Goal: Task Accomplishment & Management: Manage account settings

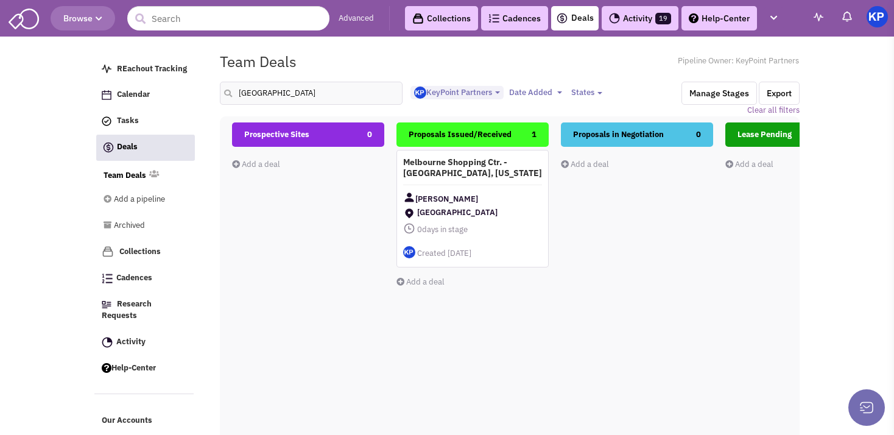
select select "1900"
select select
click at [235, 105] on input "[GEOGRAPHIC_DATA]" at bounding box center [311, 93] width 183 height 23
drag, startPoint x: 290, startPoint y: 92, endPoint x: 228, endPoint y: 87, distance: 61.7
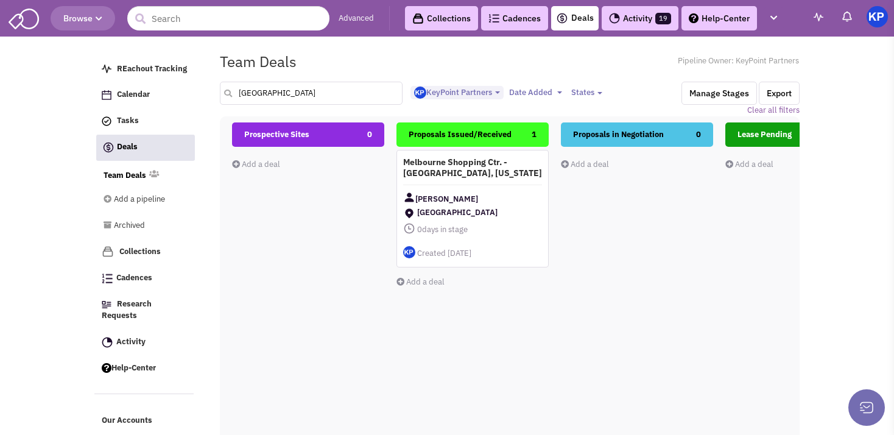
click at [228, 87] on input "[GEOGRAPHIC_DATA]" at bounding box center [311, 93] width 183 height 23
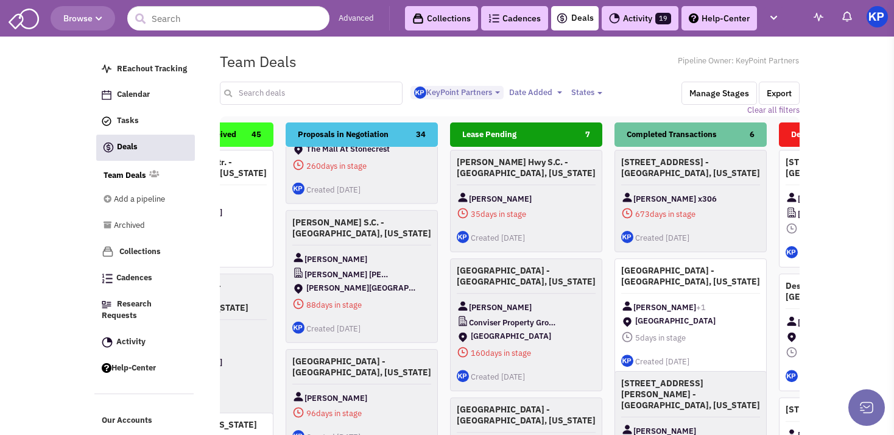
scroll to position [1031, 0]
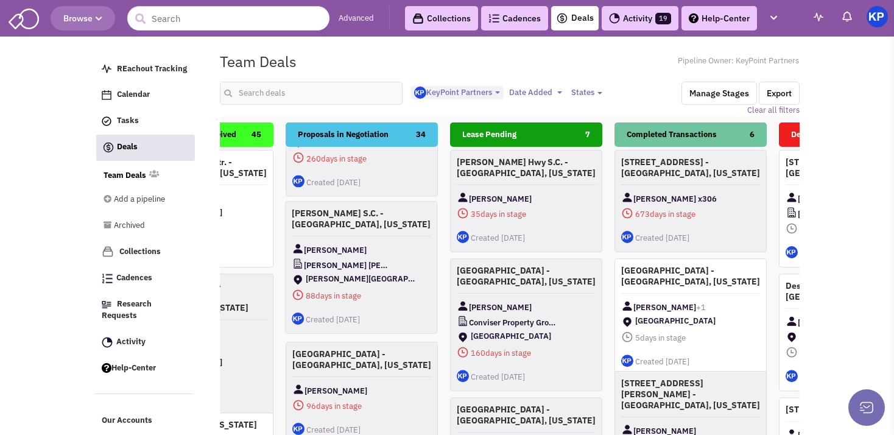
click at [396, 251] on div "[PERSON_NAME]" at bounding box center [361, 249] width 139 height 15
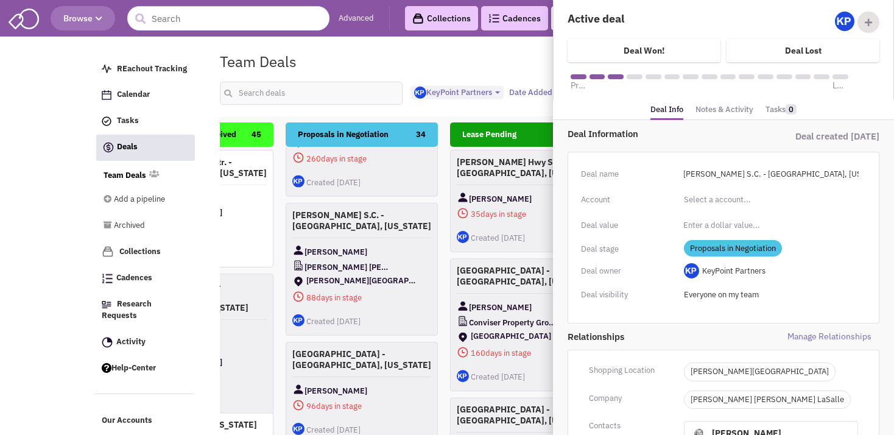
click at [733, 110] on link "Notes & Activity" at bounding box center [725, 110] width 58 height 18
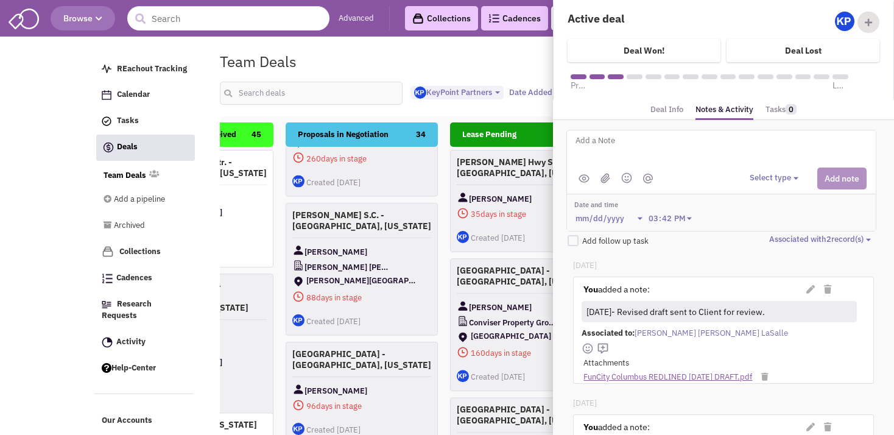
click at [690, 378] on link "FunCity Columbus REDLINED [DATE] DRAFT.pdf" at bounding box center [668, 378] width 169 height 12
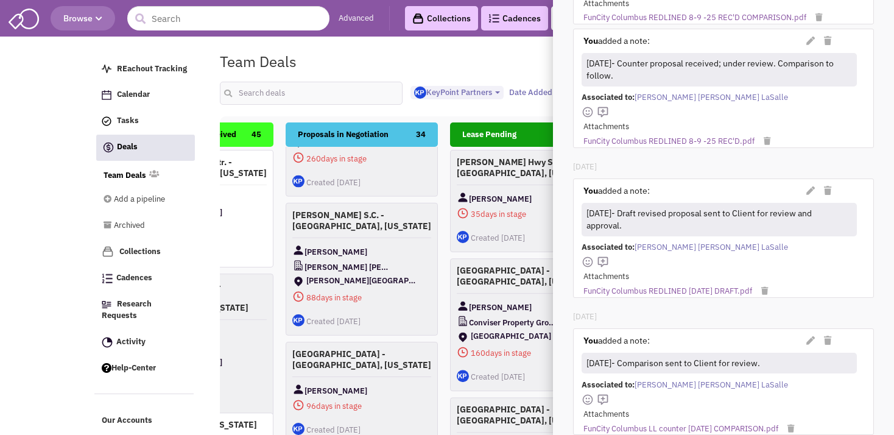
scroll to position [555, 0]
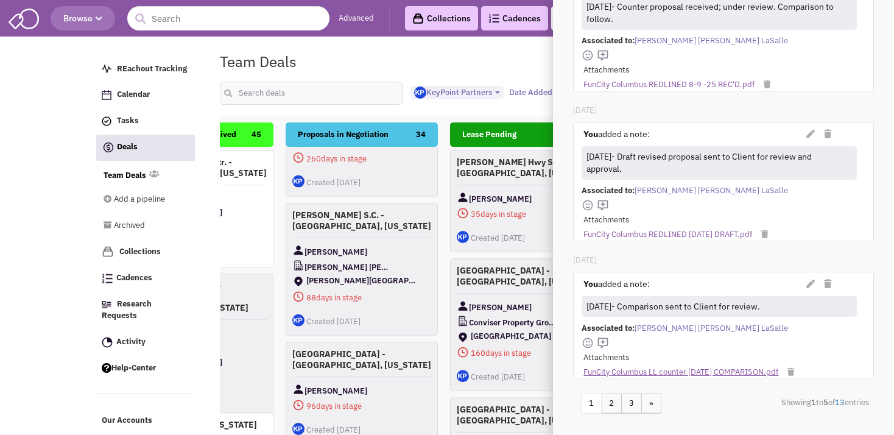
click at [681, 367] on link "FunCity Columbus LL counter [DATE] COMPARISON.pdf" at bounding box center [681, 373] width 195 height 12
click at [607, 229] on link "FunCity Columbus REDLINED [DATE] DRAFT.pdf" at bounding box center [668, 235] width 169 height 12
click at [38, 96] on body "Browse Advanced Collections Cadences 0 Deals Activity 19 Help-Center Calendar" at bounding box center [447, 283] width 894 height 567
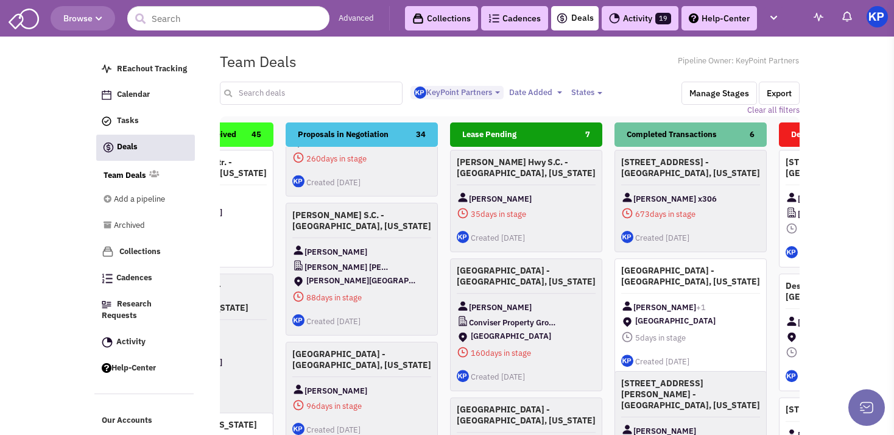
click at [292, 93] on input "text" at bounding box center [311, 93] width 183 height 23
type input "[GEOGRAPHIC_DATA]"
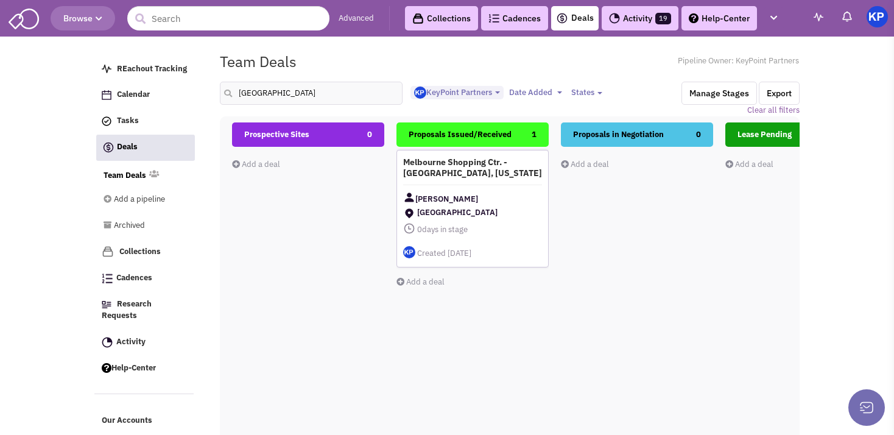
click at [513, 186] on div "Melbourne Shopping Ctr. - [GEOGRAPHIC_DATA], [US_STATE] [PERSON_NAME] [GEOGRAPH…" at bounding box center [473, 209] width 152 height 118
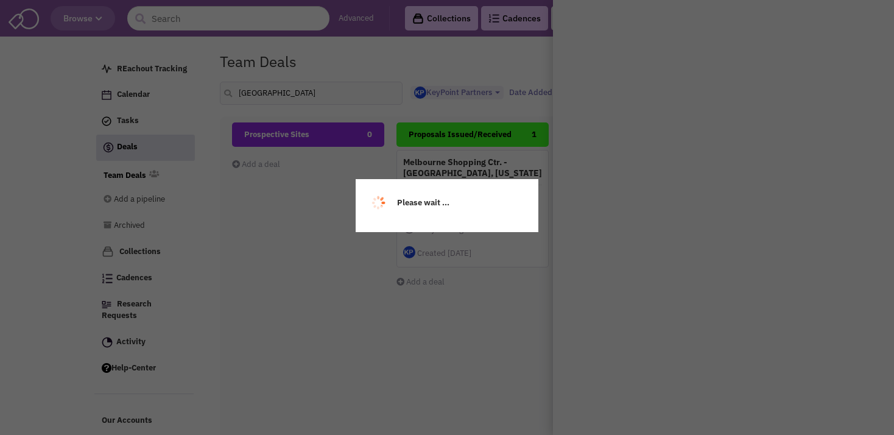
scroll to position [0, 0]
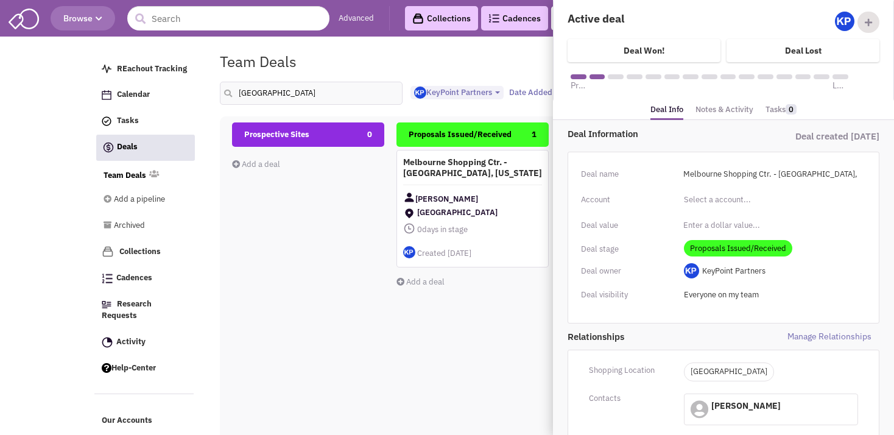
click at [736, 106] on link "Notes & Activity" at bounding box center [725, 110] width 58 height 18
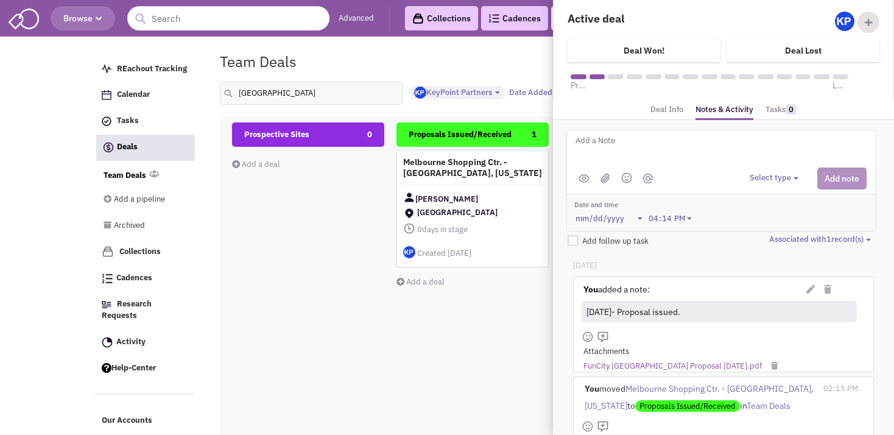
click at [615, 160] on textarea at bounding box center [725, 150] width 302 height 34
type textarea "[DATE]- Plans received; sent to Client for review."
click at [769, 181] on button "Select type" at bounding box center [776, 178] width 52 height 12
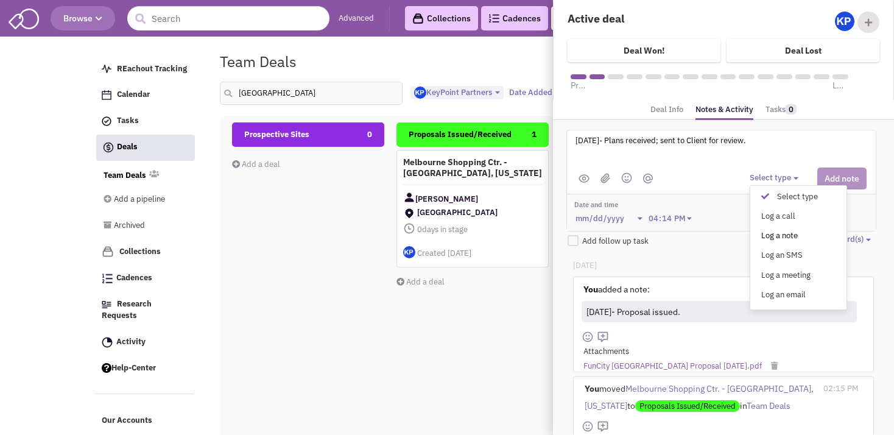
click at [776, 233] on div "Log a note" at bounding box center [769, 236] width 30 height 12
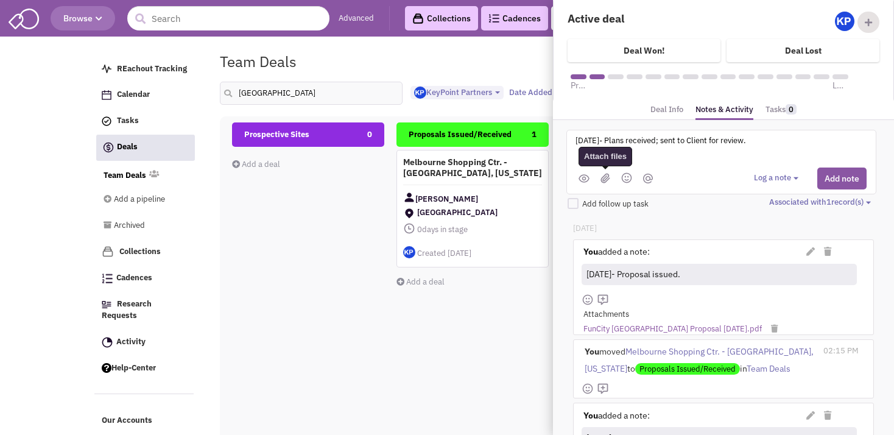
click at [607, 174] on img at bounding box center [606, 178] width 10 height 10
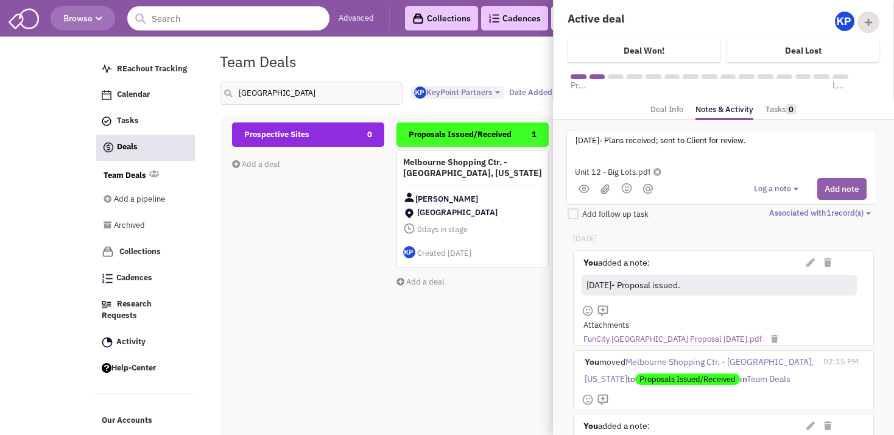
click at [833, 189] on button "Add note" at bounding box center [841, 189] width 49 height 22
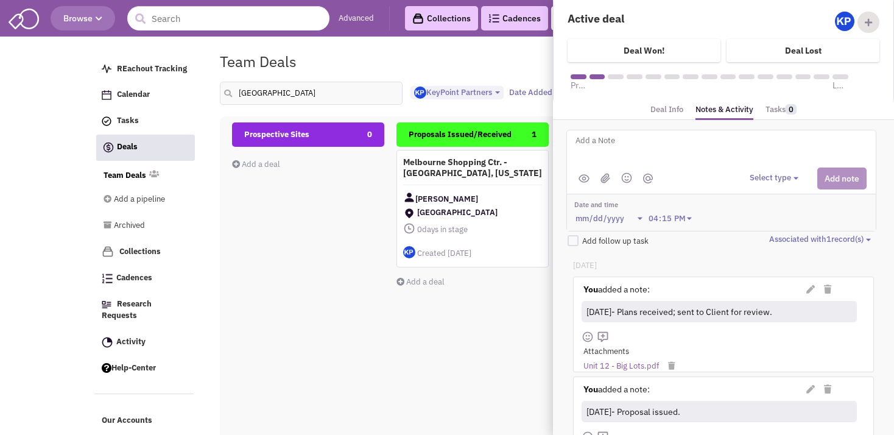
click at [356, 277] on div "Prospective Sites 0 Add a deal Total: $ 0" at bounding box center [308, 338] width 152 height 433
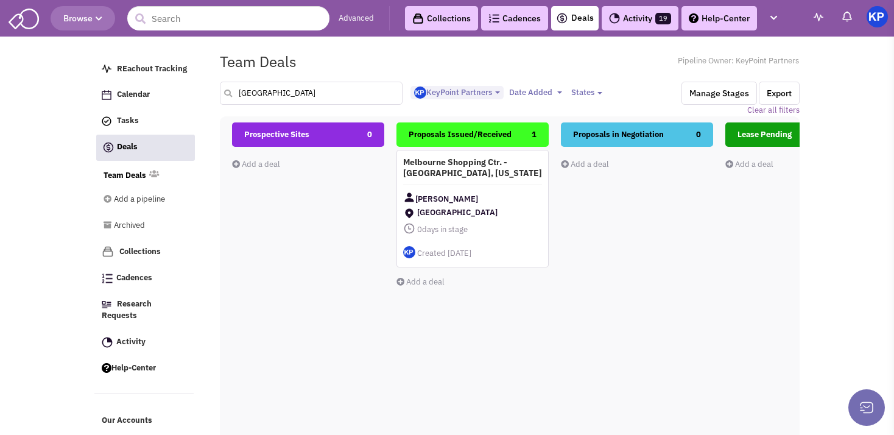
click at [302, 91] on input "[GEOGRAPHIC_DATA]" at bounding box center [311, 93] width 183 height 23
type input "m"
type input "round lake"
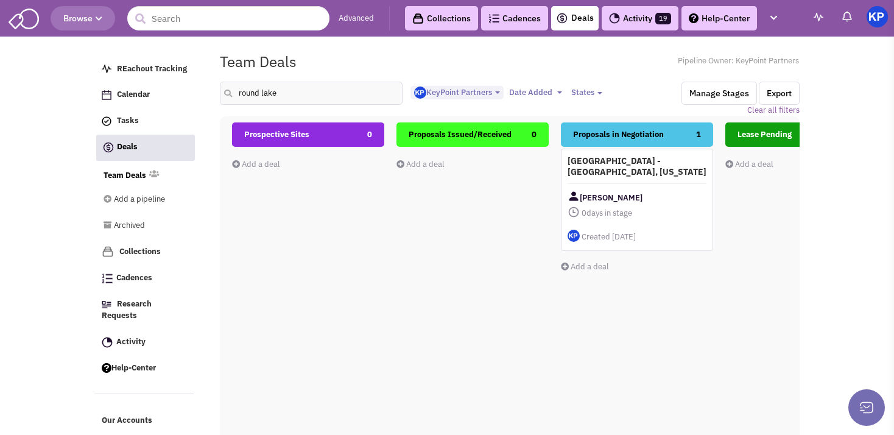
click at [669, 181] on div "[GEOGRAPHIC_DATA] - [GEOGRAPHIC_DATA], [US_STATE] [PERSON_NAME] 0 days in stage…" at bounding box center [637, 200] width 152 height 102
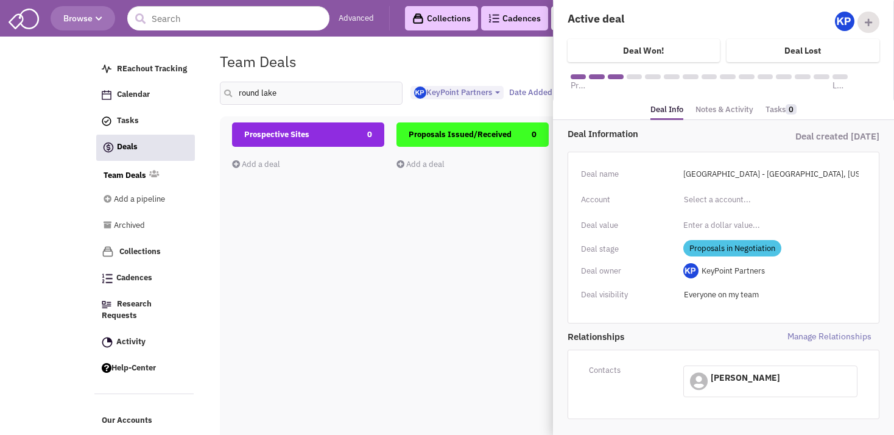
click at [727, 104] on link "Notes & Activity" at bounding box center [725, 110] width 58 height 18
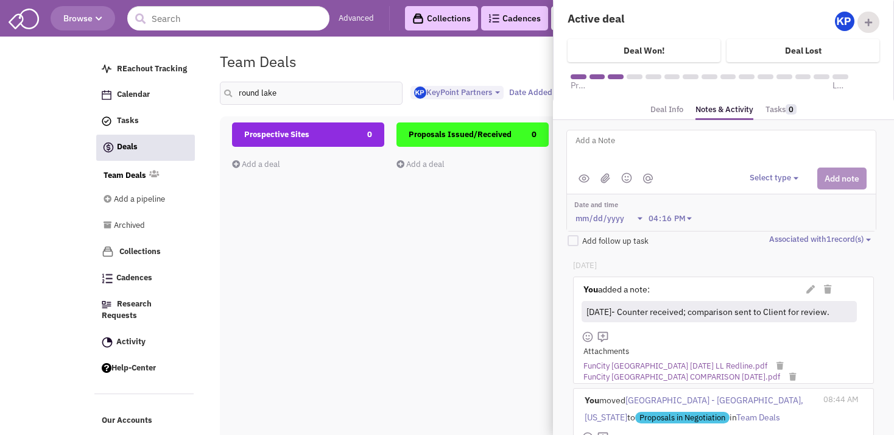
click at [651, 150] on textarea at bounding box center [725, 150] width 302 height 34
type textarea "[DATE]- Revised DRAFT sent to Client for review."
click at [604, 177] on img at bounding box center [606, 178] width 10 height 10
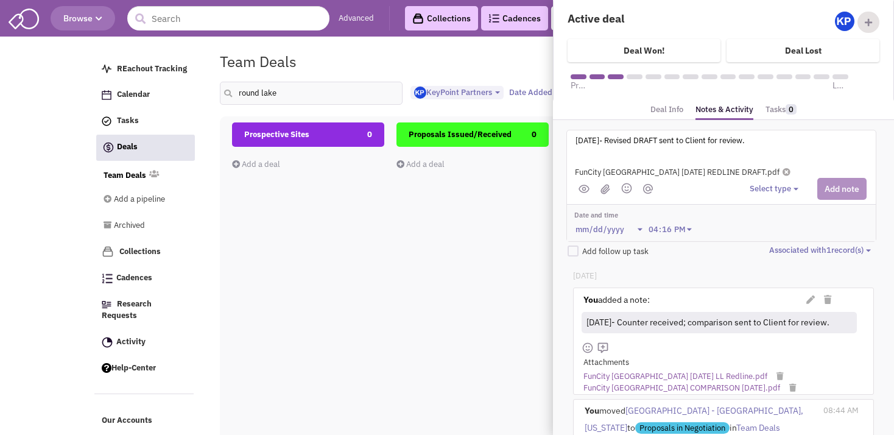
click at [760, 192] on button "Select type" at bounding box center [776, 189] width 52 height 12
click at [758, 245] on div "Log a note" at bounding box center [769, 247] width 30 height 12
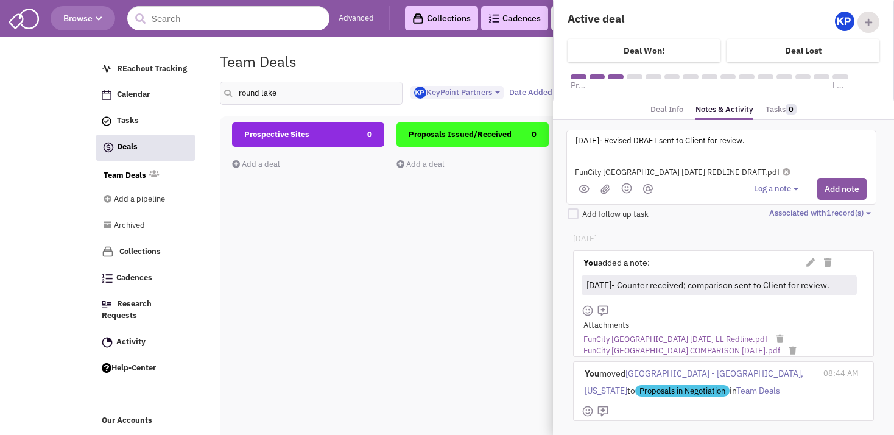
click at [814, 177] on div "FunCity [GEOGRAPHIC_DATA] [DATE] REDLINE DRAFT.pdf" at bounding box center [721, 173] width 293 height 12
click at [822, 194] on button "Add note" at bounding box center [841, 189] width 49 height 22
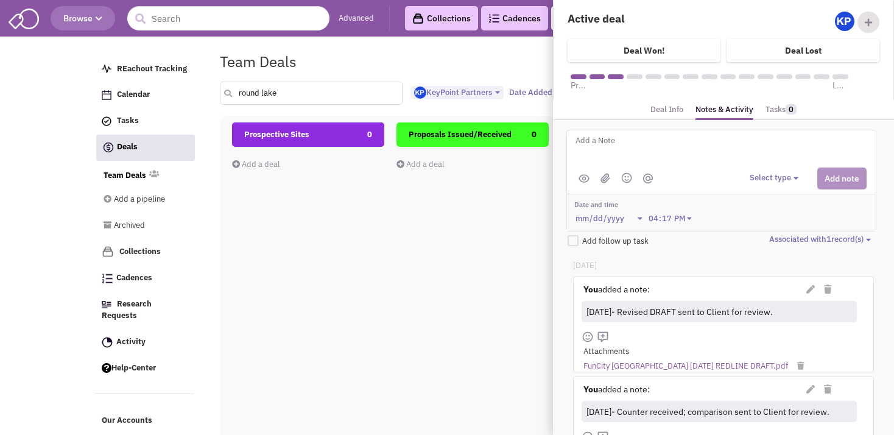
click at [290, 87] on input "round lake" at bounding box center [311, 93] width 183 height 23
type input "r"
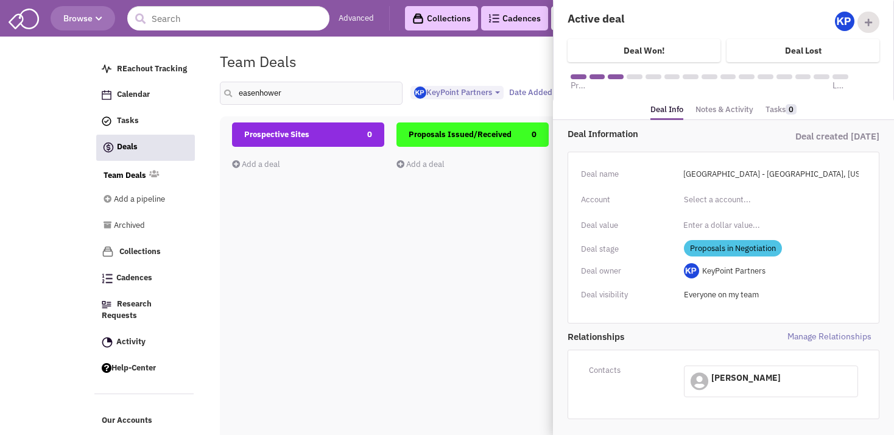
click at [280, 261] on div "Prospective Sites 0 Add a deal Total: $ 0" at bounding box center [308, 338] width 152 height 433
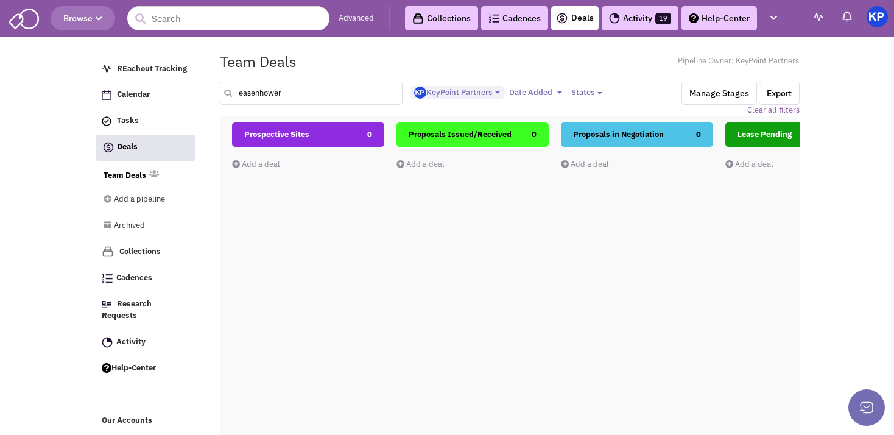
click at [245, 92] on input "easenhower" at bounding box center [311, 93] width 183 height 23
type input "[PERSON_NAME]"
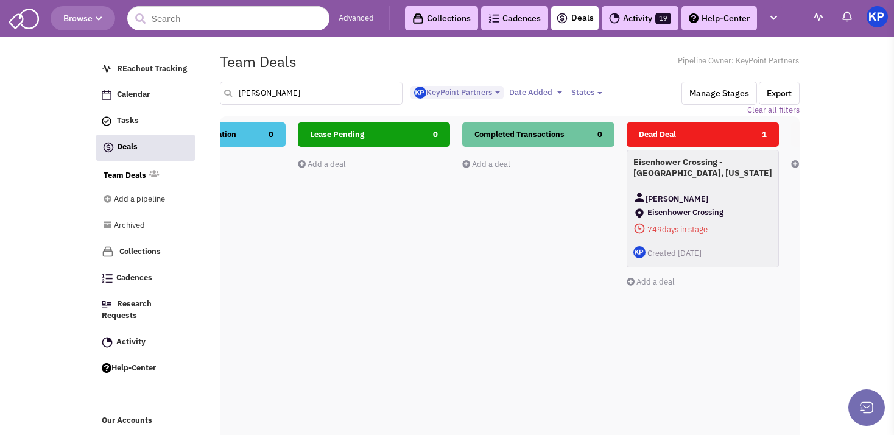
scroll to position [0, 507]
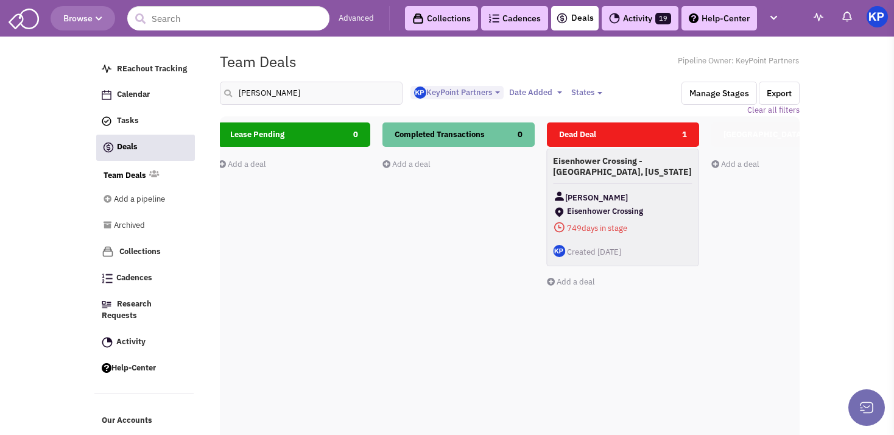
click at [626, 171] on h4 "Eisenhower Crossing - [GEOGRAPHIC_DATA], [US_STATE]" at bounding box center [622, 166] width 139 height 22
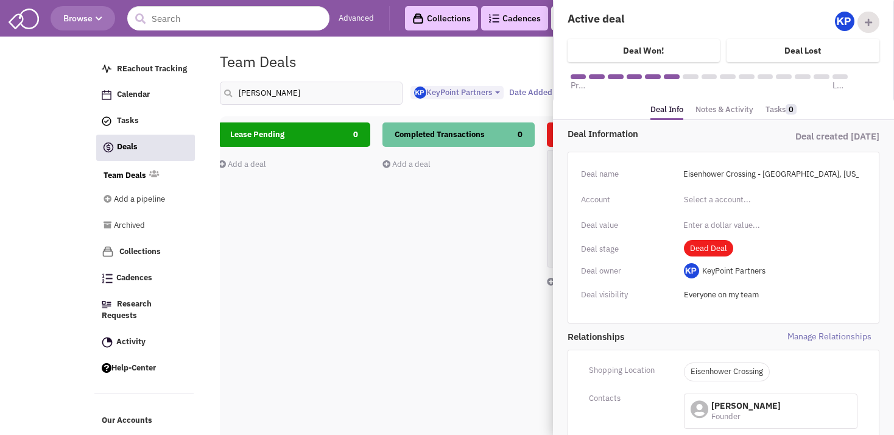
click at [713, 116] on link "Notes & Activity" at bounding box center [725, 110] width 58 height 18
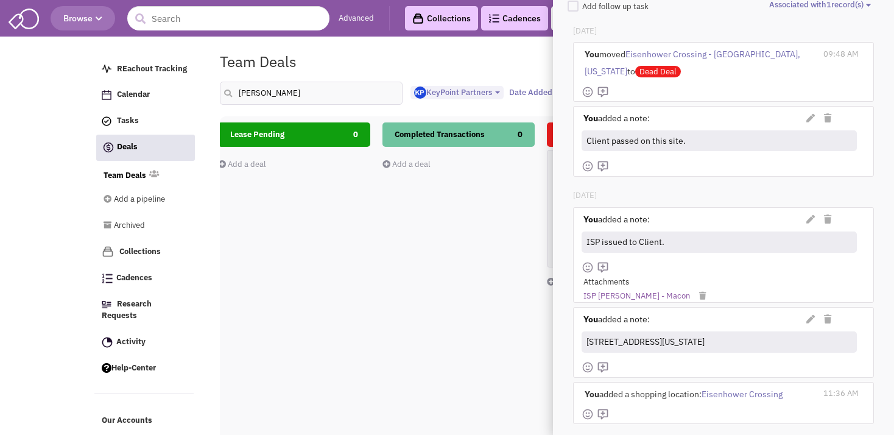
scroll to position [245, 0]
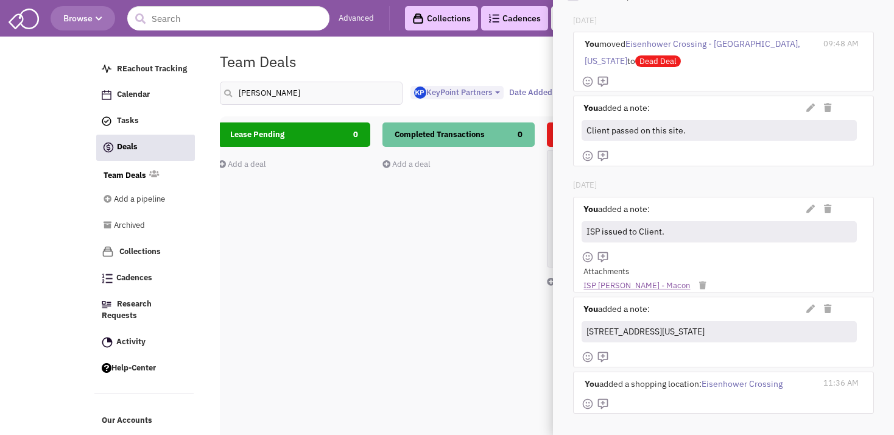
click at [661, 280] on link "ISP [PERSON_NAME] - Macon" at bounding box center [637, 286] width 107 height 12
